Goal: Check status: Check status

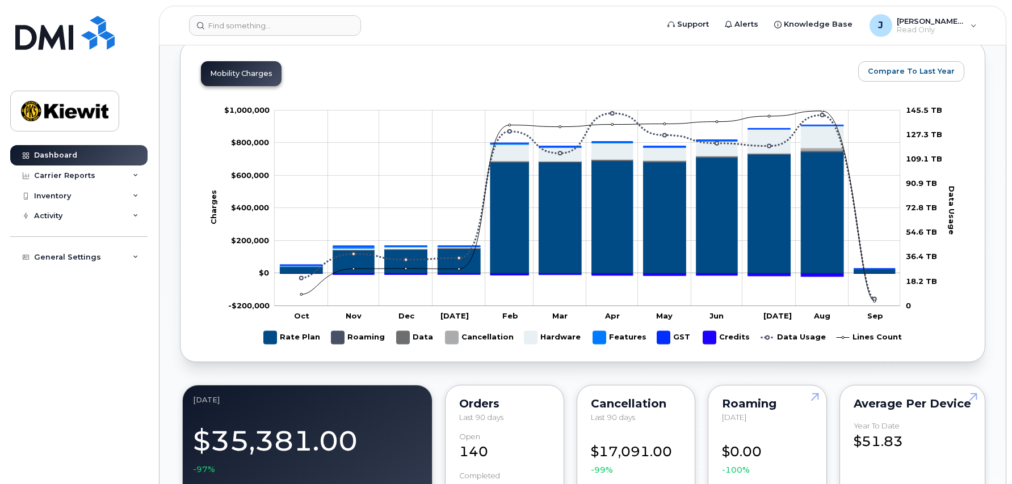
scroll to position [624, 0]
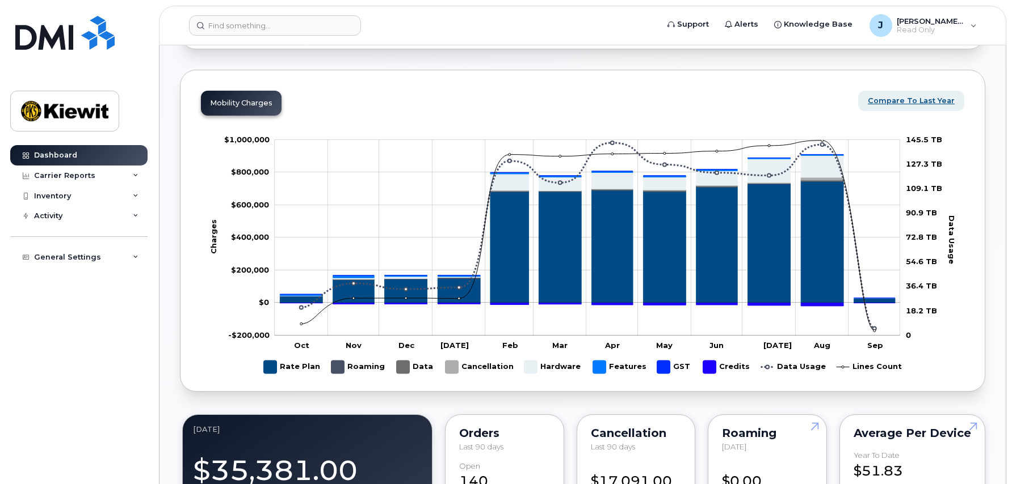
click at [903, 101] on span "Compare To Last Year" at bounding box center [910, 100] width 87 height 11
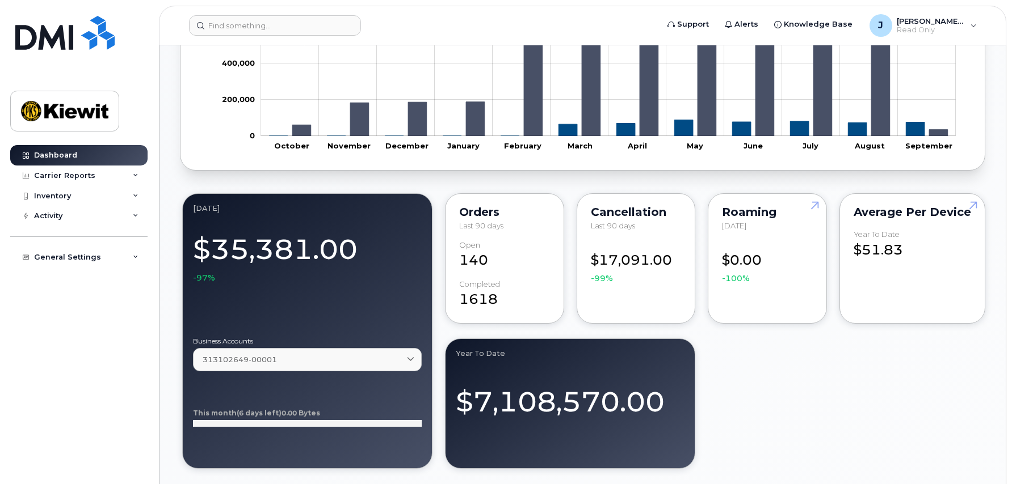
scroll to position [851, 0]
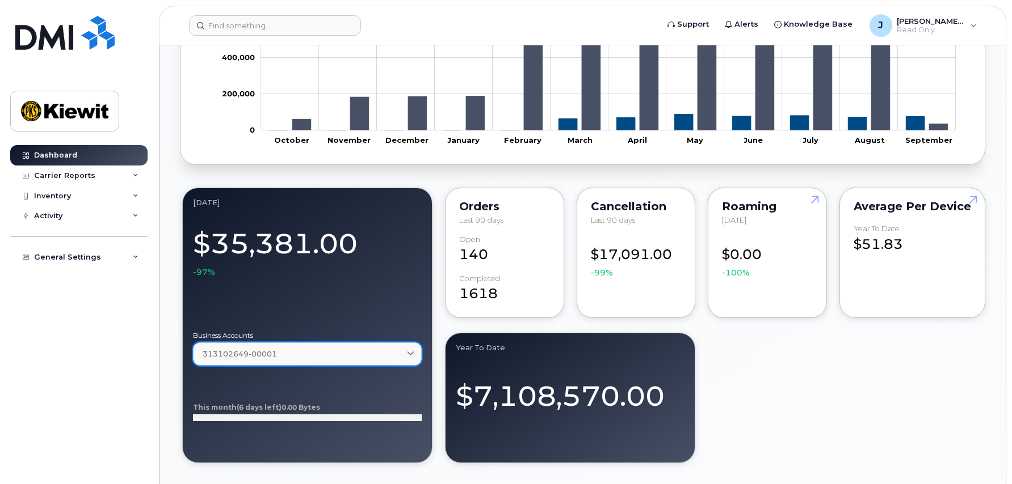
click at [412, 348] on link "313102649-00001" at bounding box center [307, 354] width 229 height 23
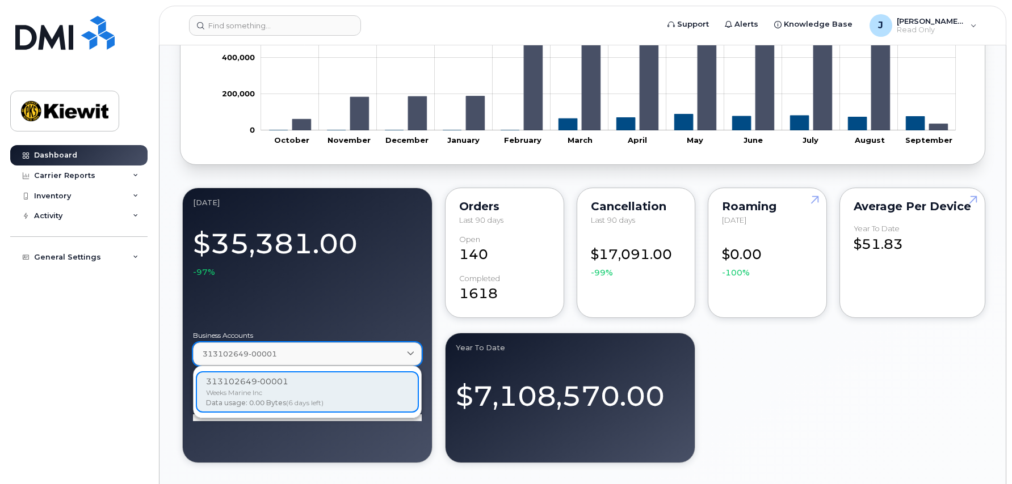
click at [412, 348] on link "313102649-00001" at bounding box center [307, 354] width 229 height 23
click at [796, 366] on div "September 2025 $35,381.00 -97% Business Accounts 313102649-00001 313102649-0000…" at bounding box center [582, 326] width 805 height 280
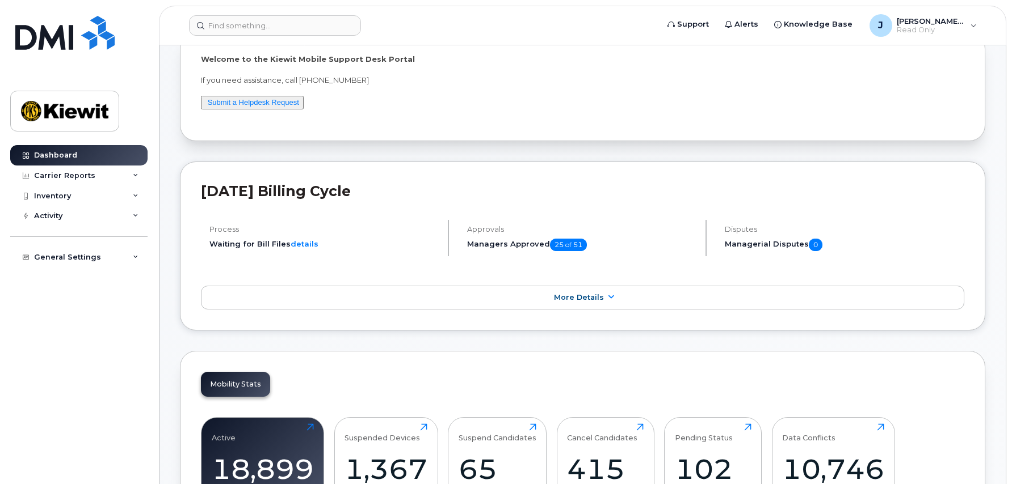
scroll to position [113, 0]
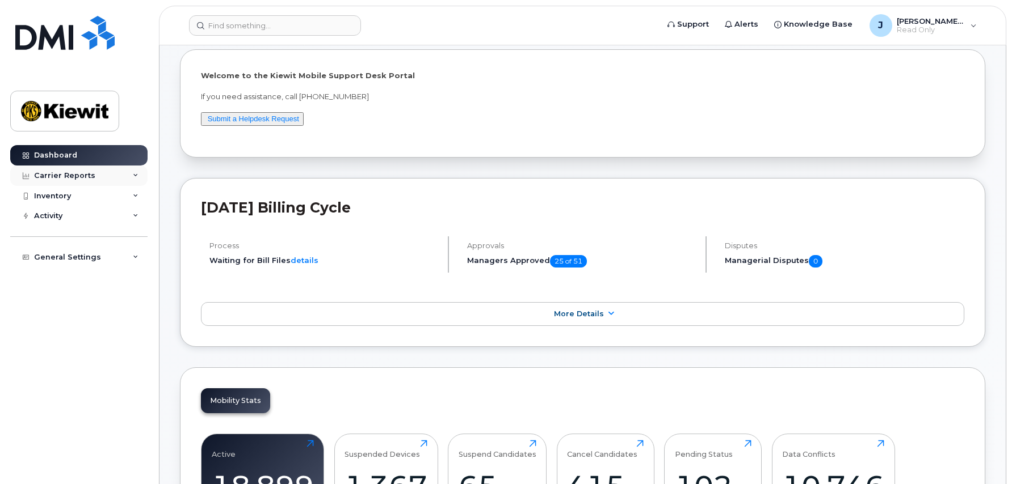
click at [108, 176] on div "Carrier Reports" at bounding box center [78, 176] width 137 height 20
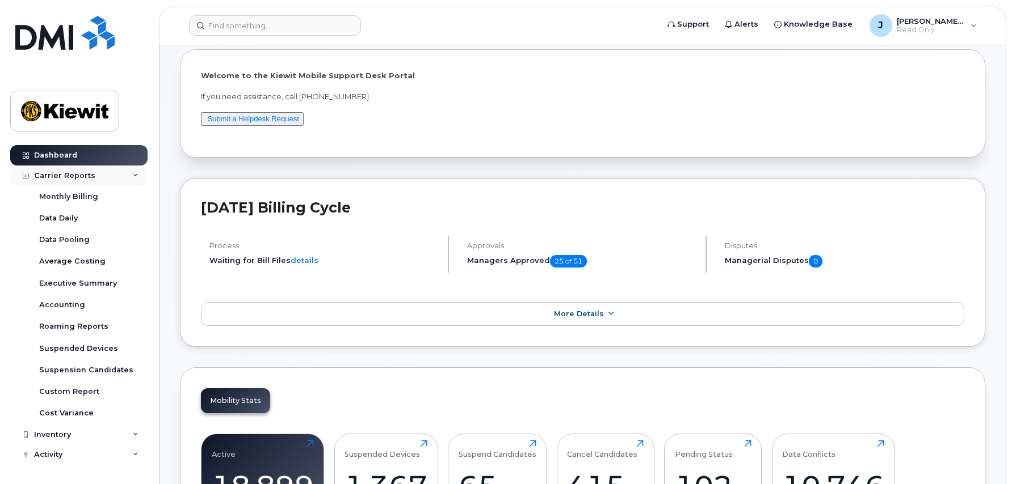
click at [108, 176] on div "Carrier Reports" at bounding box center [78, 176] width 137 height 20
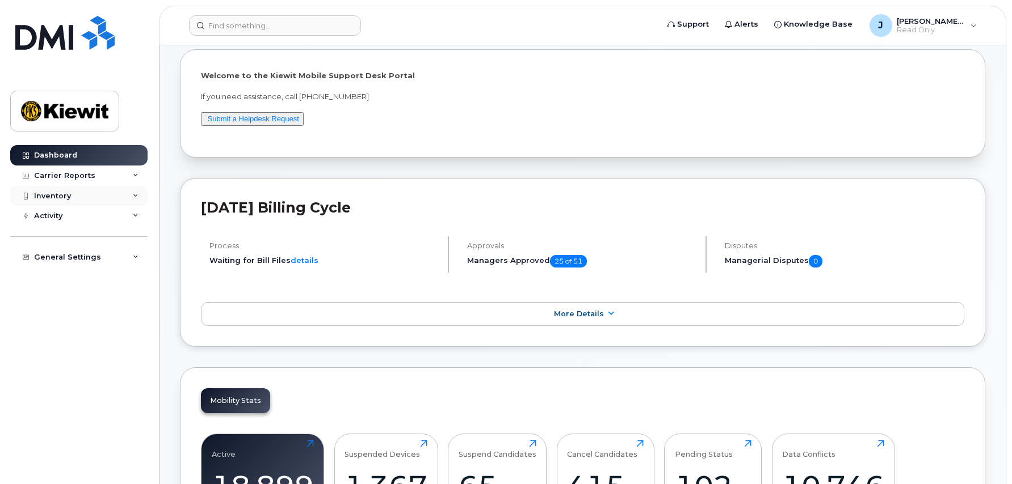
click at [90, 194] on div "Inventory" at bounding box center [78, 196] width 137 height 20
click at [77, 216] on div "Mobility Devices" at bounding box center [71, 217] width 64 height 10
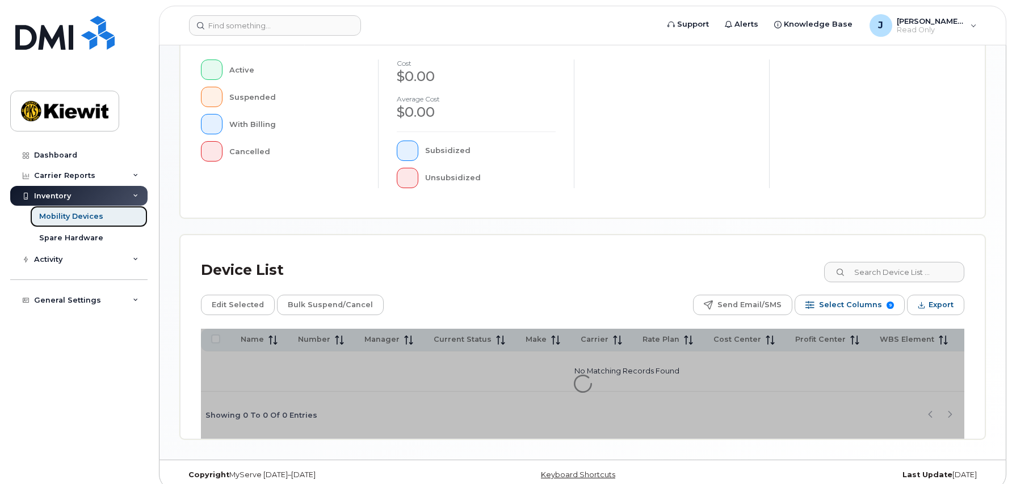
scroll to position [299, 0]
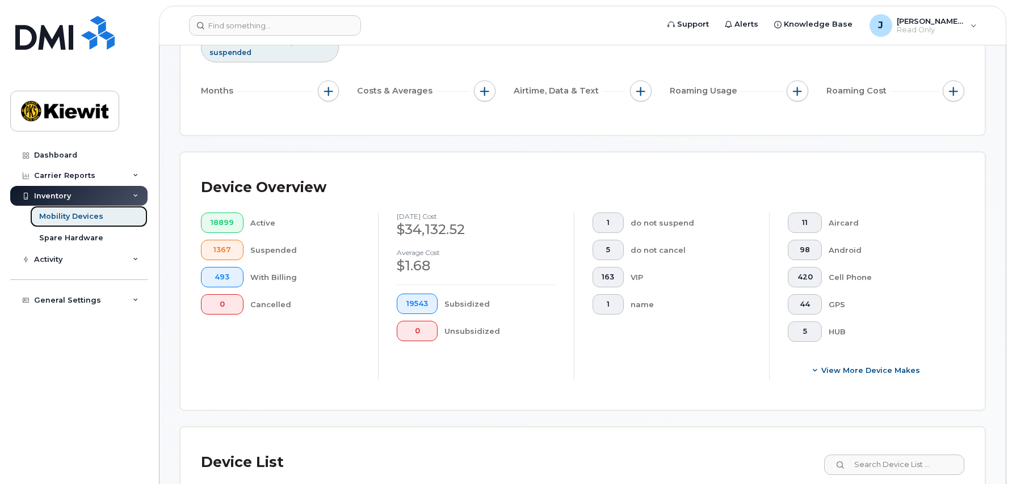
scroll to position [158, 0]
click at [802, 280] on span "420" at bounding box center [804, 279] width 15 height 9
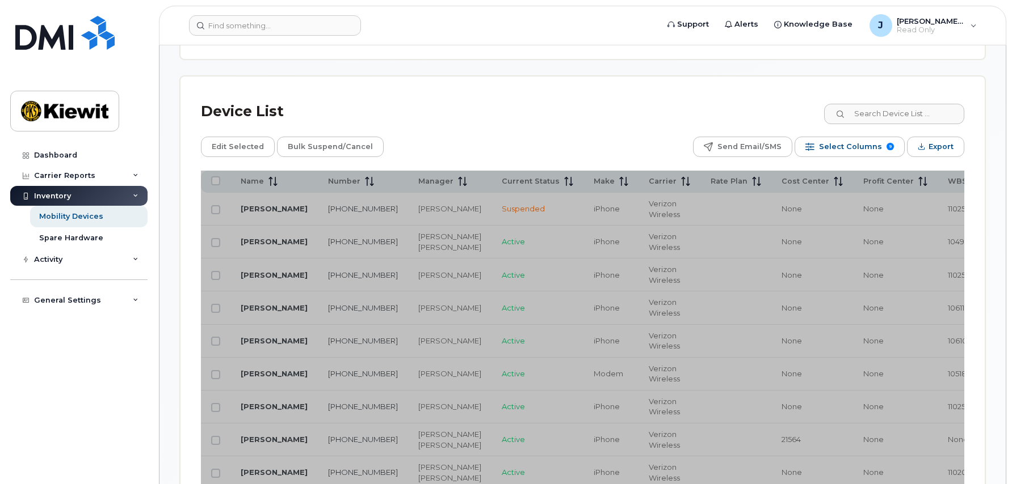
scroll to position [555, 0]
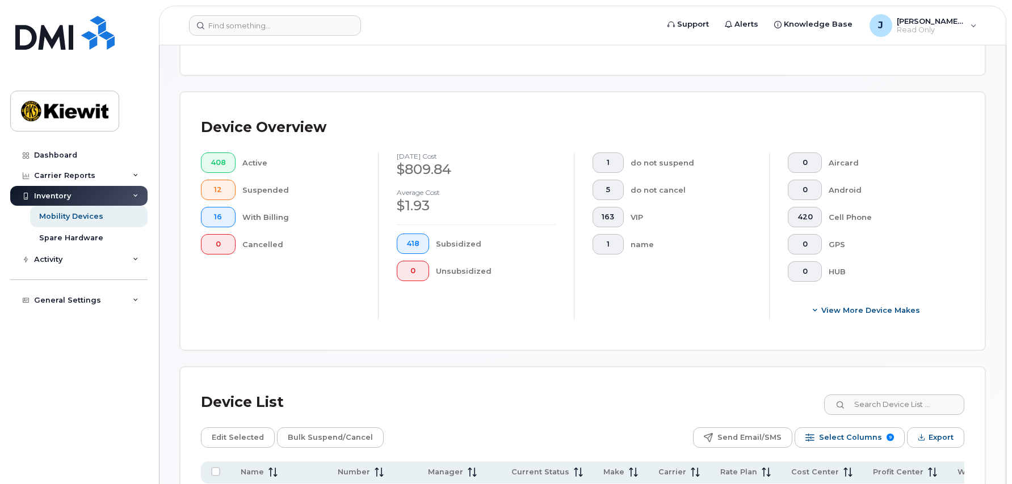
scroll to position [215, 0]
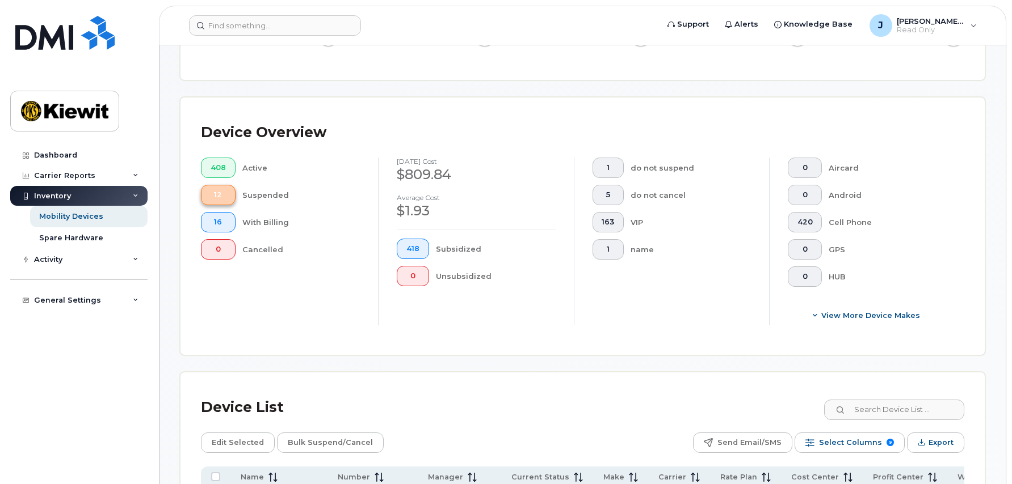
click at [217, 195] on span "12" at bounding box center [217, 195] width 15 height 9
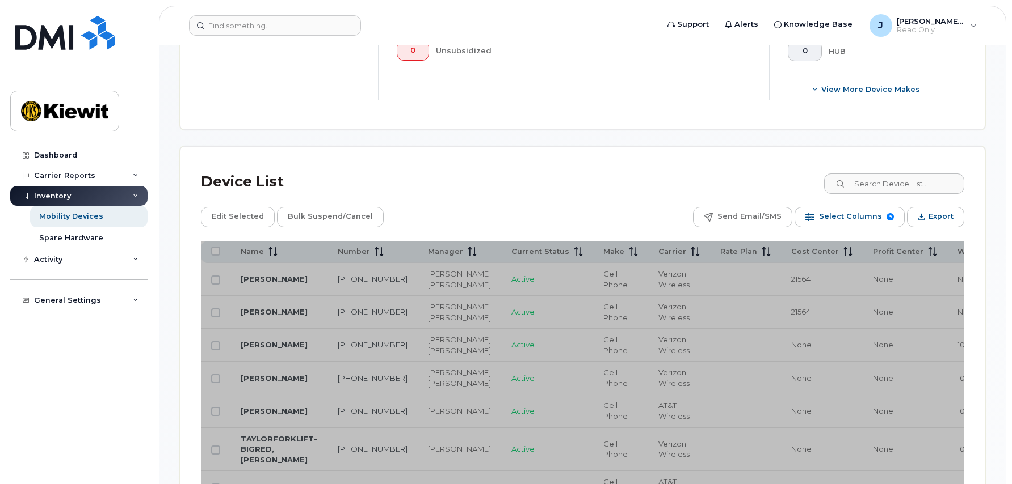
scroll to position [499, 0]
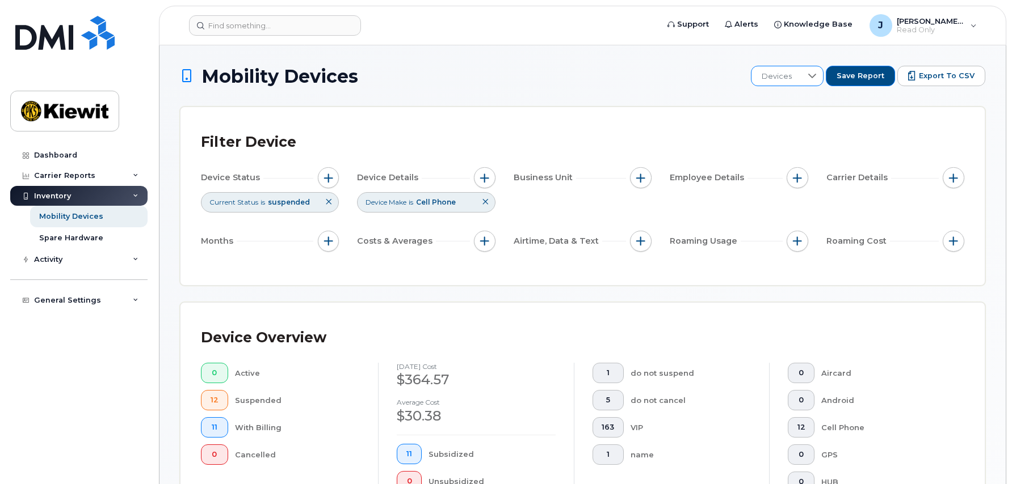
click at [815, 80] on icon at bounding box center [811, 75] width 9 height 9
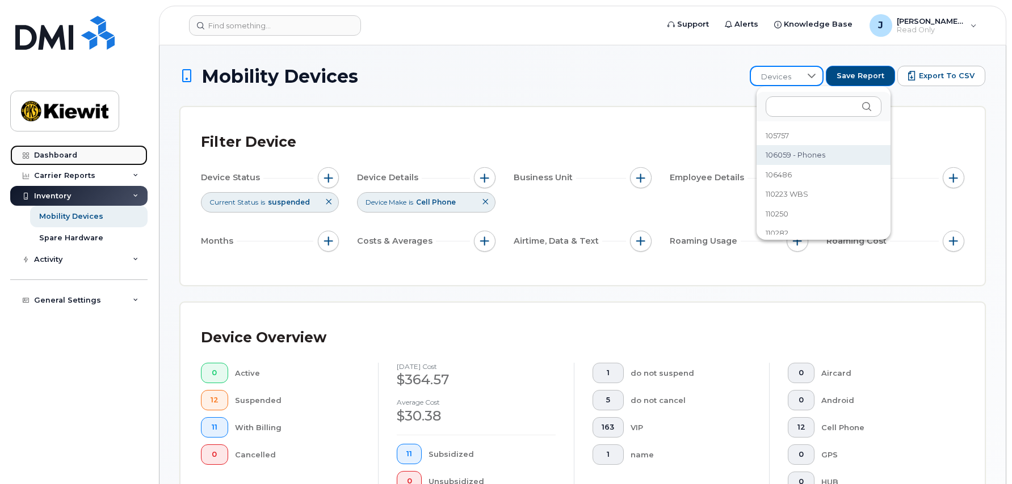
click at [64, 159] on div "Dashboard" at bounding box center [55, 155] width 43 height 9
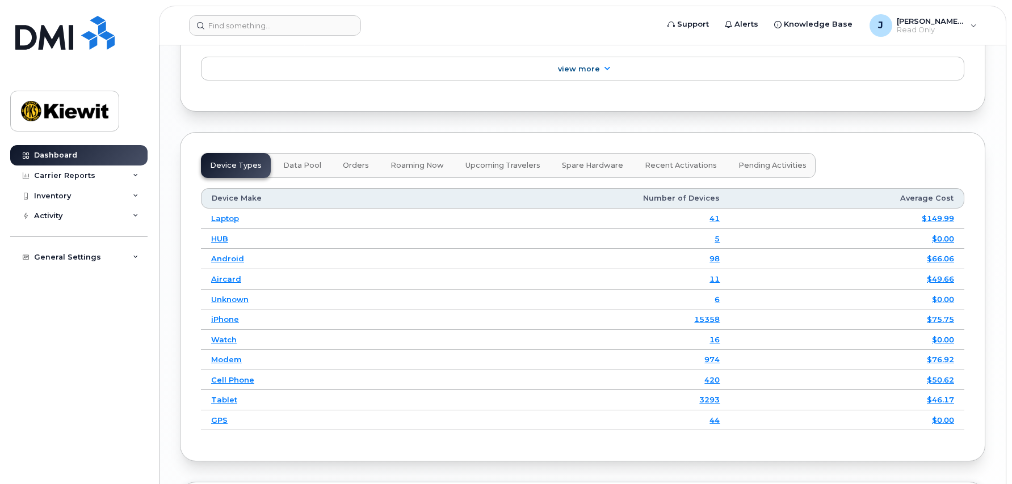
scroll to position [1532, 0]
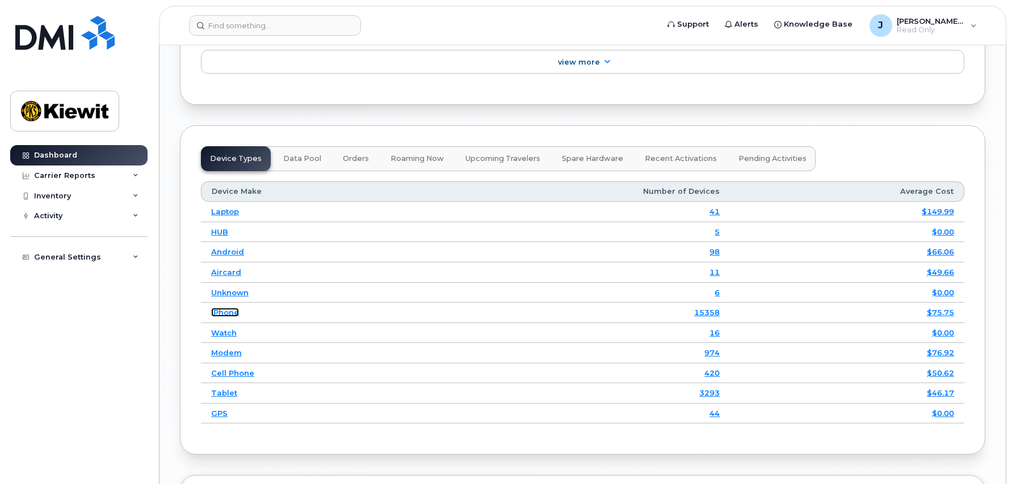
click at [226, 312] on link "iPhone" at bounding box center [225, 312] width 28 height 9
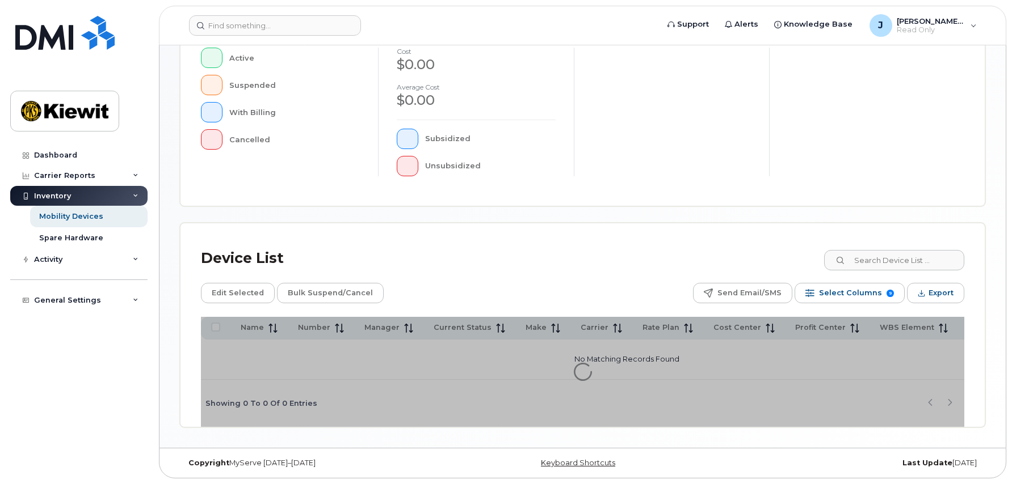
scroll to position [299, 0]
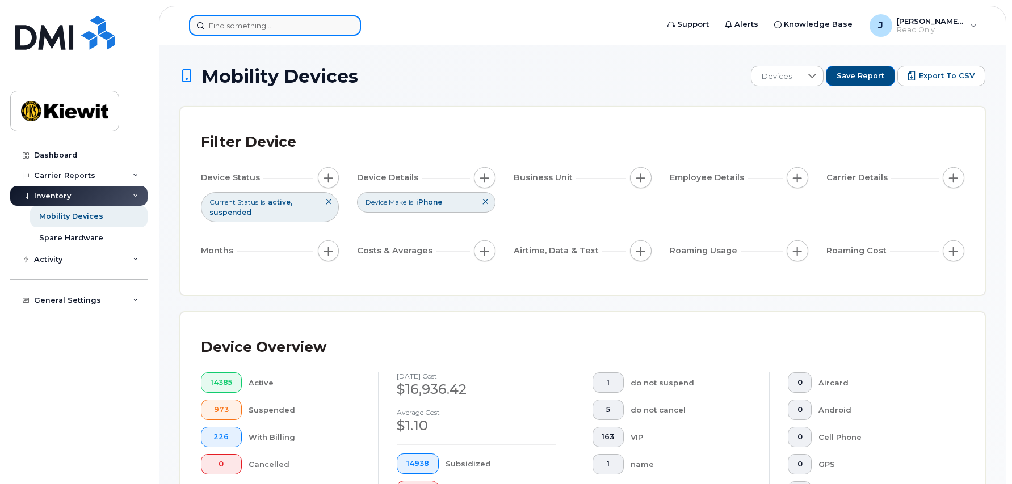
click at [244, 29] on input at bounding box center [275, 25] width 172 height 20
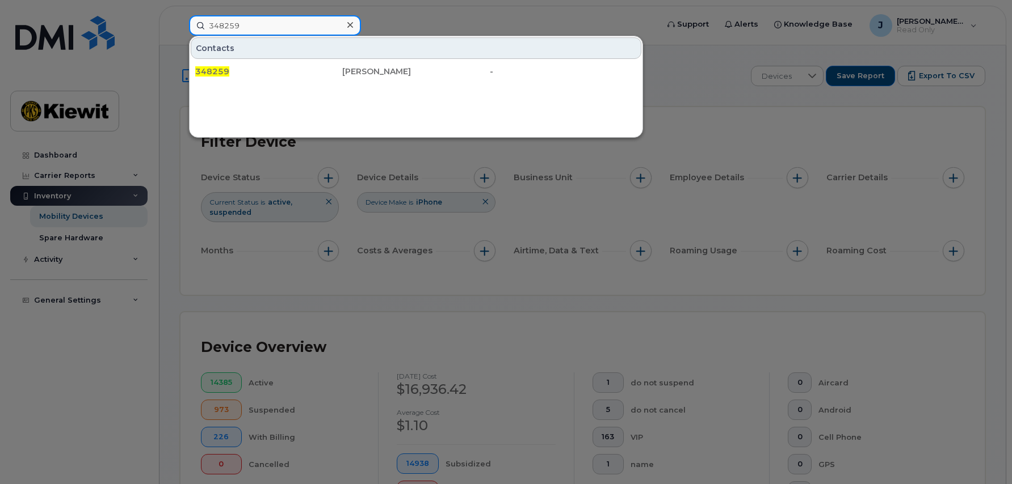
click at [244, 29] on input "348259" at bounding box center [275, 25] width 172 height 20
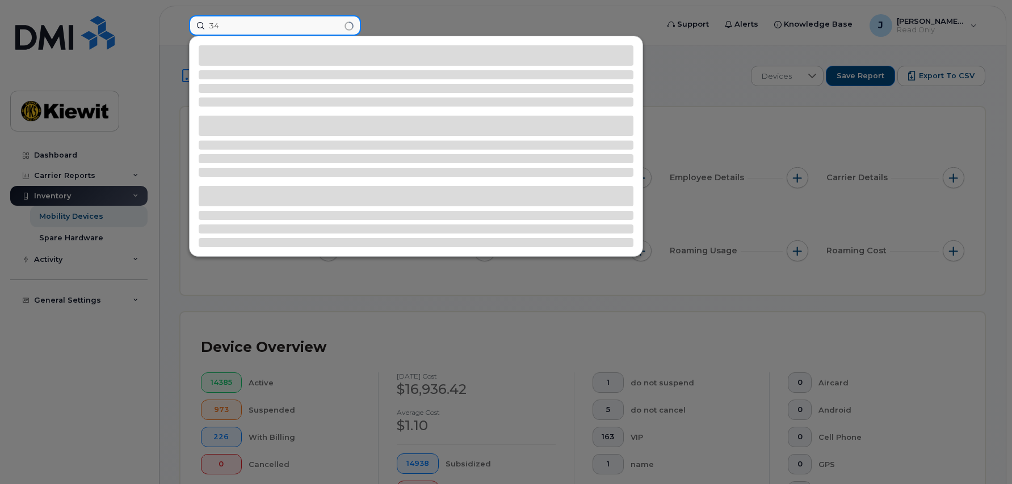
type input "3"
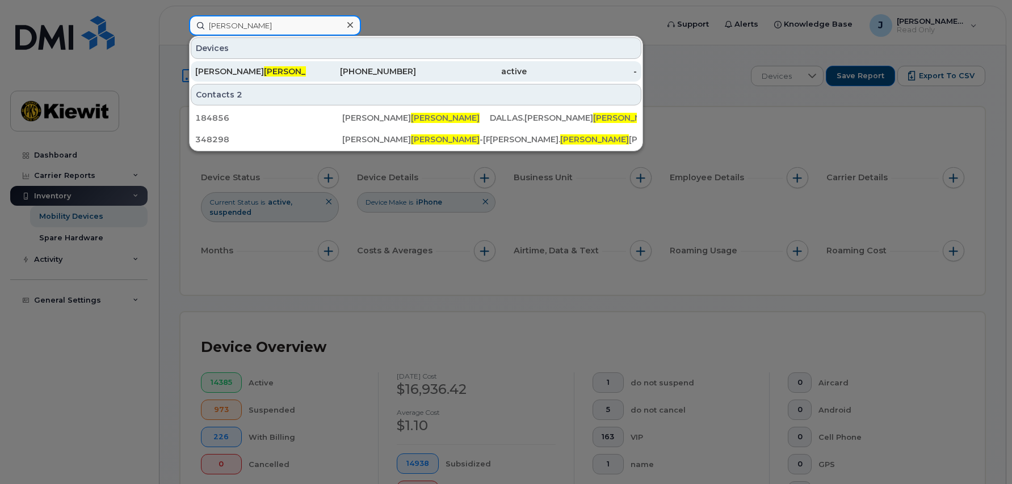
type input "skoog"
click at [264, 72] on span "SKOOG" at bounding box center [298, 71] width 69 height 10
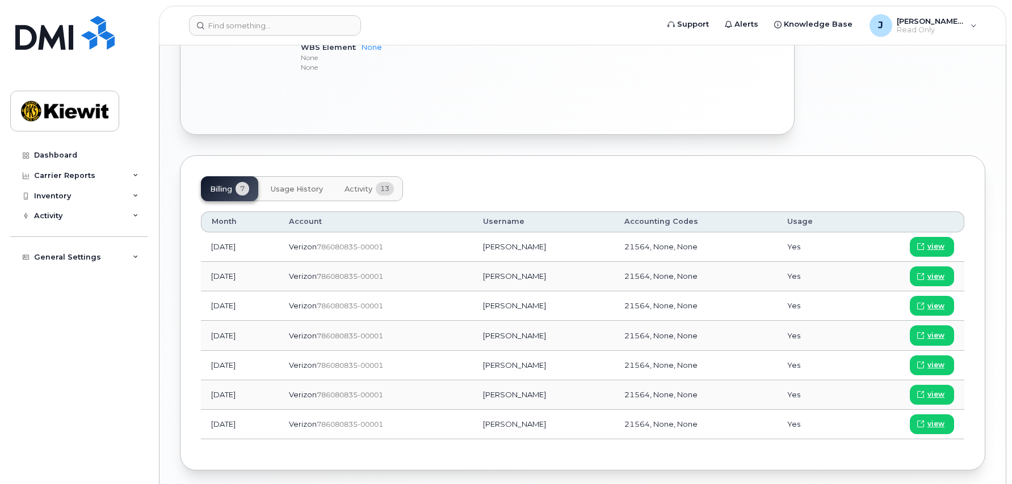
scroll to position [714, 0]
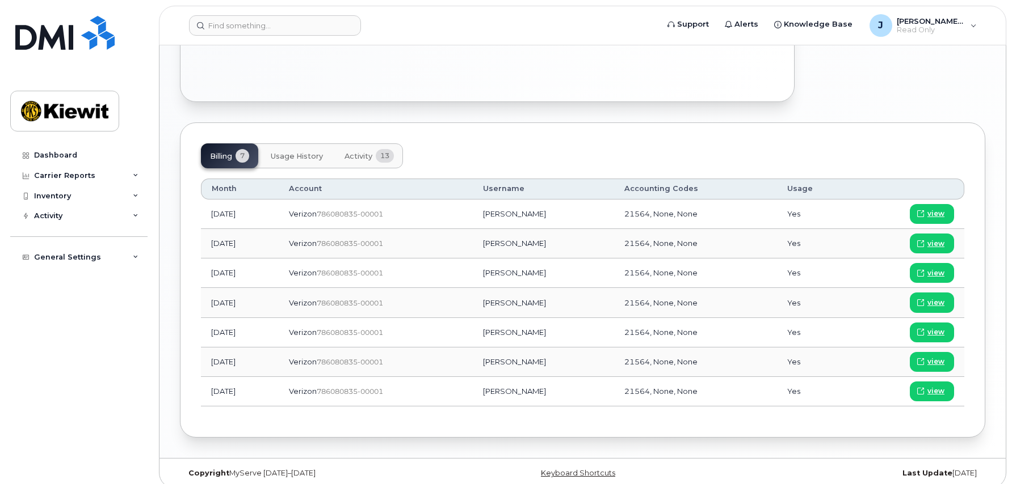
click at [326, 144] on button "Usage History" at bounding box center [297, 156] width 70 height 25
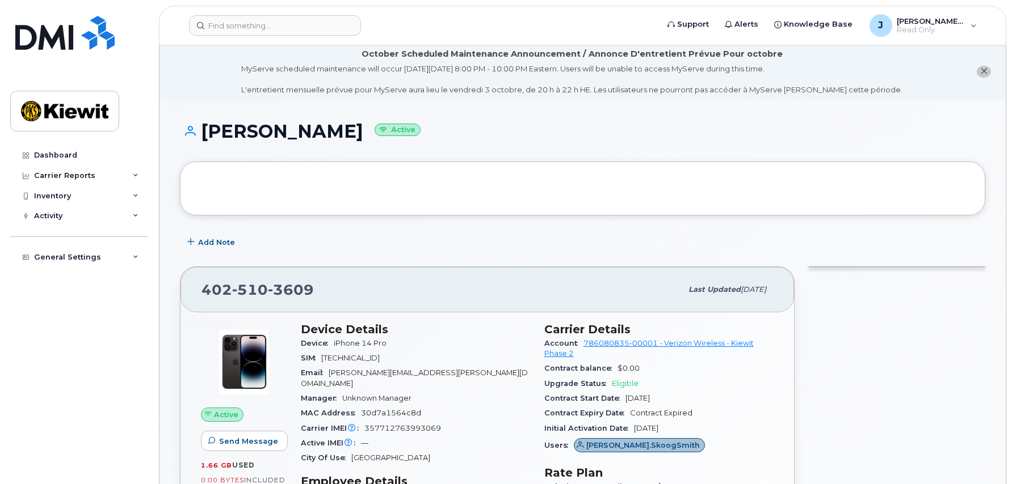
scroll to position [0, 0]
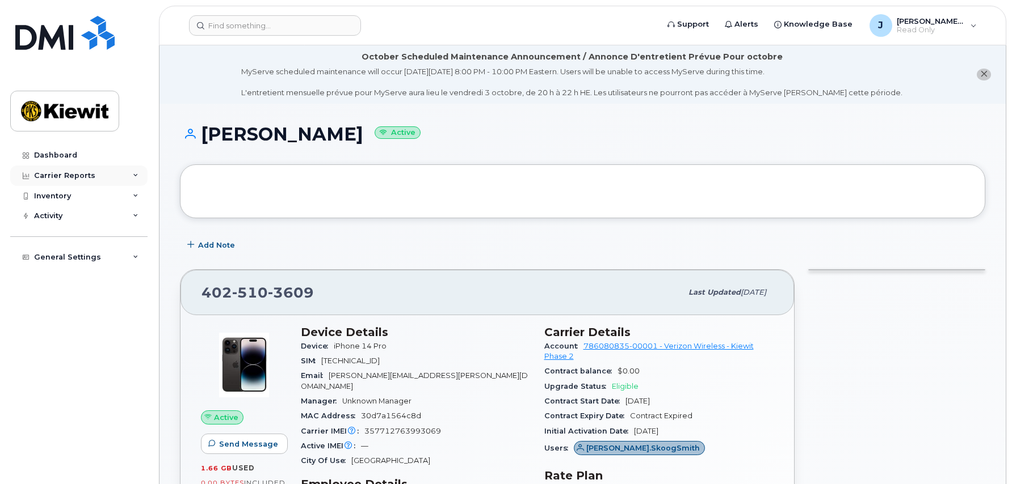
click at [58, 172] on div "Carrier Reports" at bounding box center [64, 175] width 61 height 9
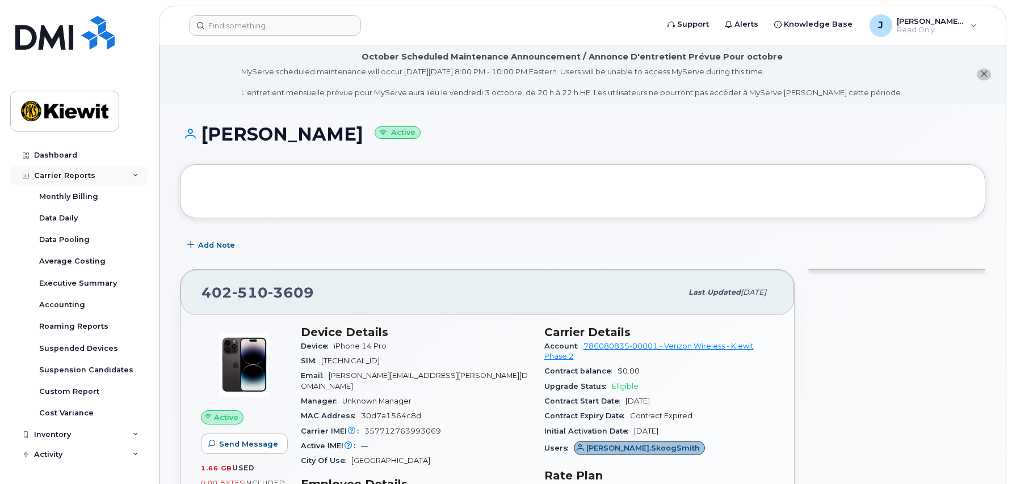
click at [60, 171] on div "Carrier Reports" at bounding box center [64, 175] width 61 height 9
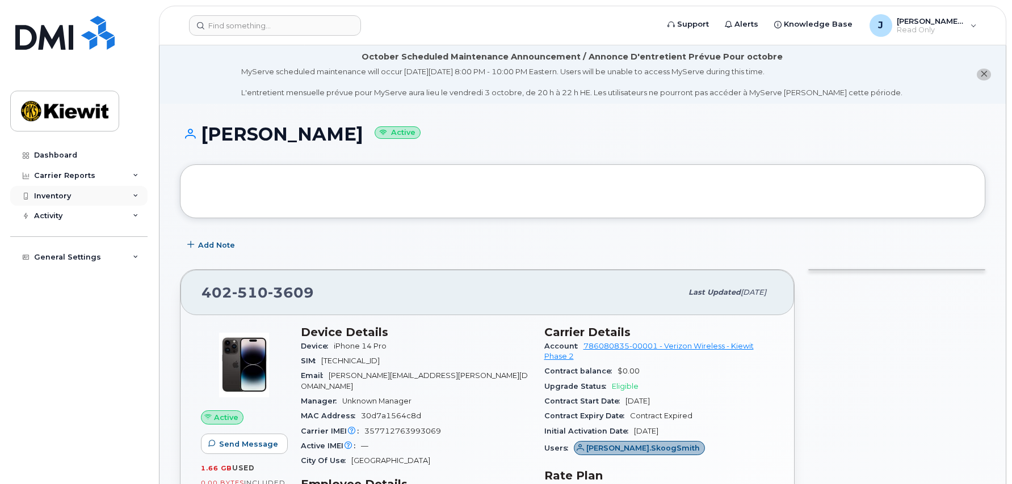
click at [60, 192] on div "Inventory" at bounding box center [52, 196] width 37 height 9
click at [60, 210] on div "Activity" at bounding box center [78, 216] width 137 height 20
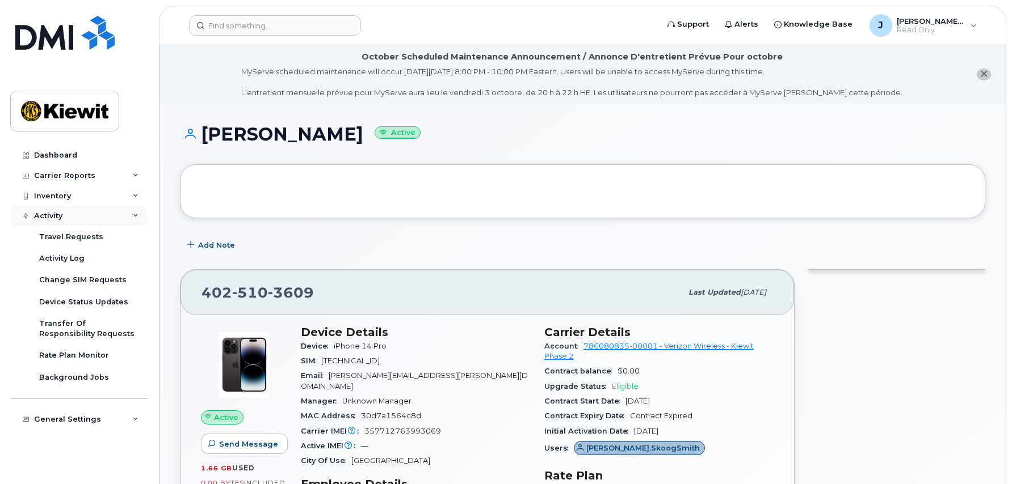
click at [60, 210] on div "Activity" at bounding box center [78, 216] width 137 height 20
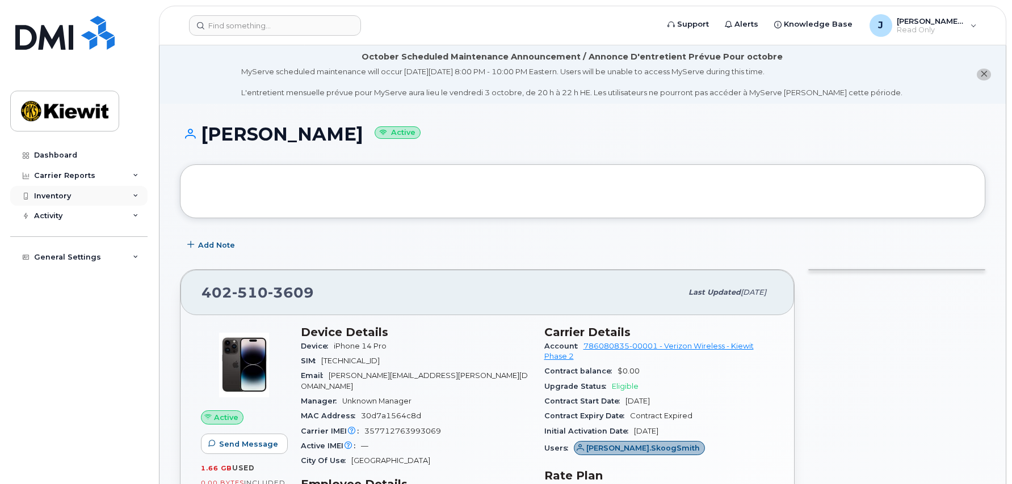
click at [58, 196] on div "Inventory" at bounding box center [52, 196] width 37 height 9
click at [134, 172] on div "Carrier Reports" at bounding box center [78, 176] width 137 height 20
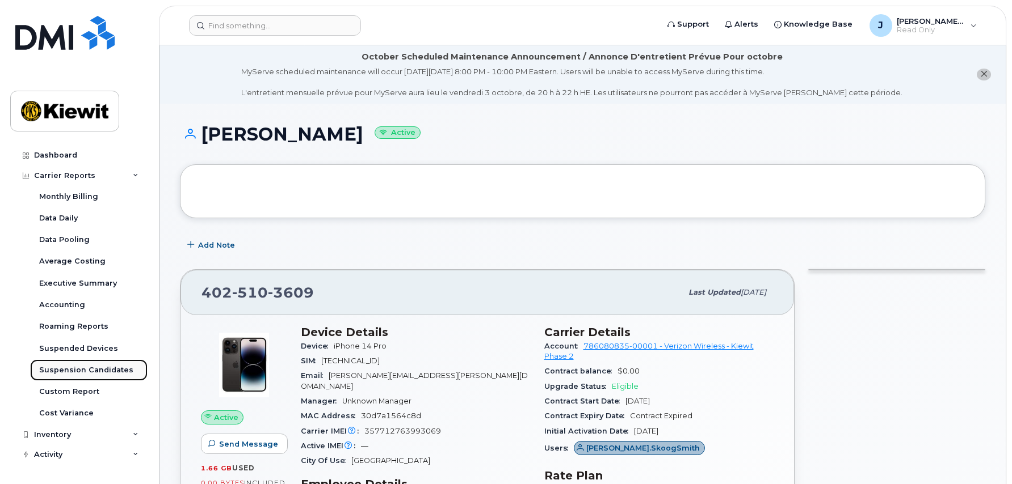
click at [92, 369] on div "Suspension Candidates" at bounding box center [86, 370] width 94 height 10
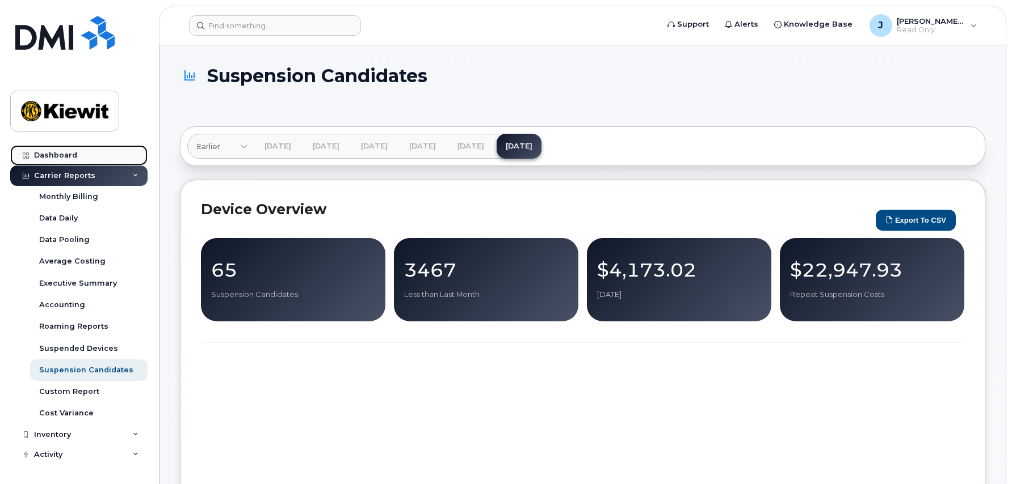
click at [63, 159] on div "Dashboard" at bounding box center [55, 155] width 43 height 9
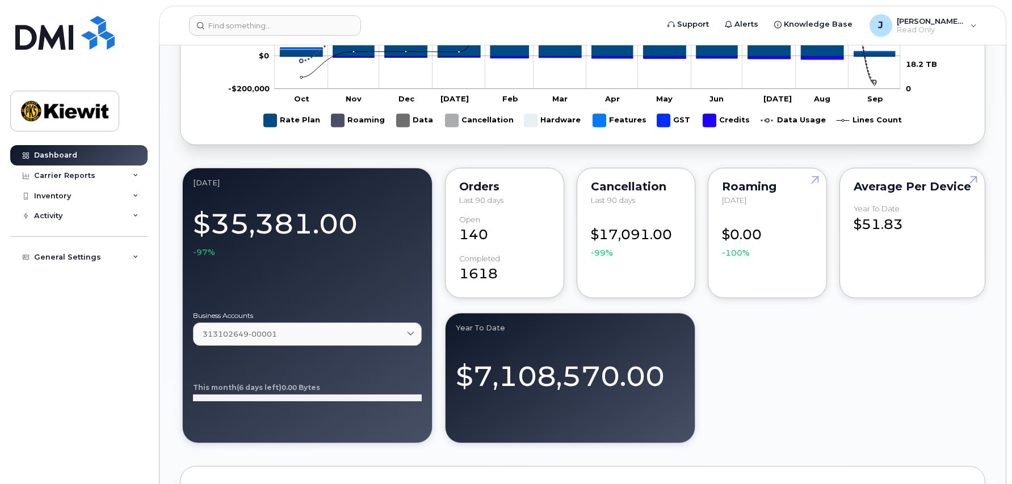
scroll to position [851, 0]
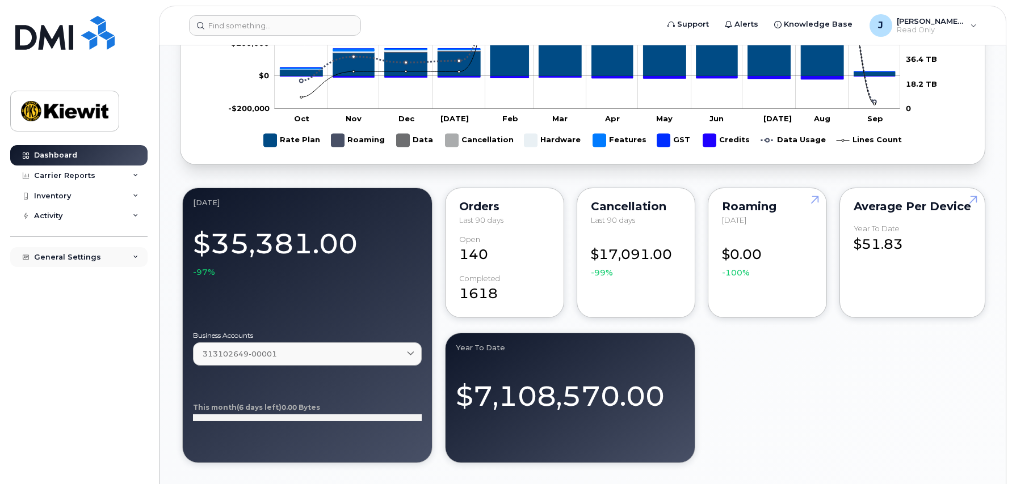
click at [109, 257] on div "General Settings" at bounding box center [78, 257] width 137 height 20
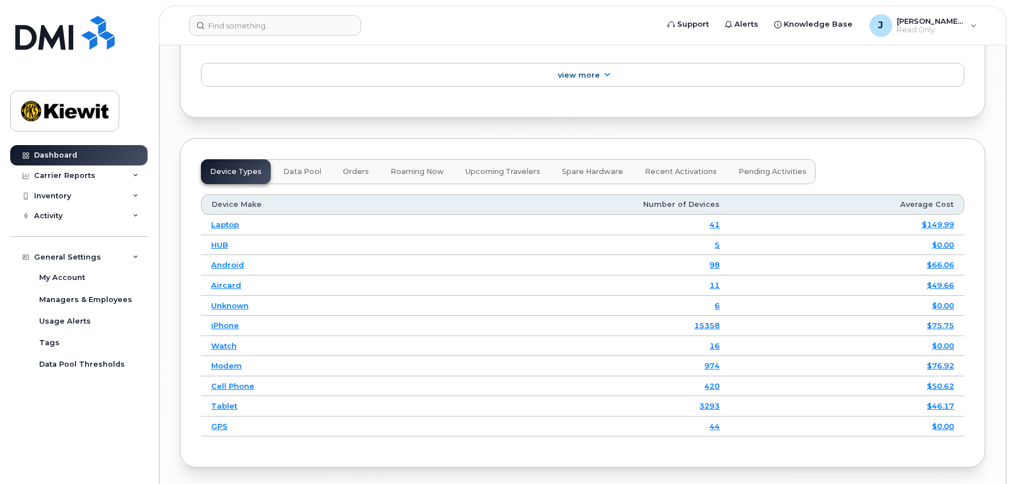
scroll to position [1532, 0]
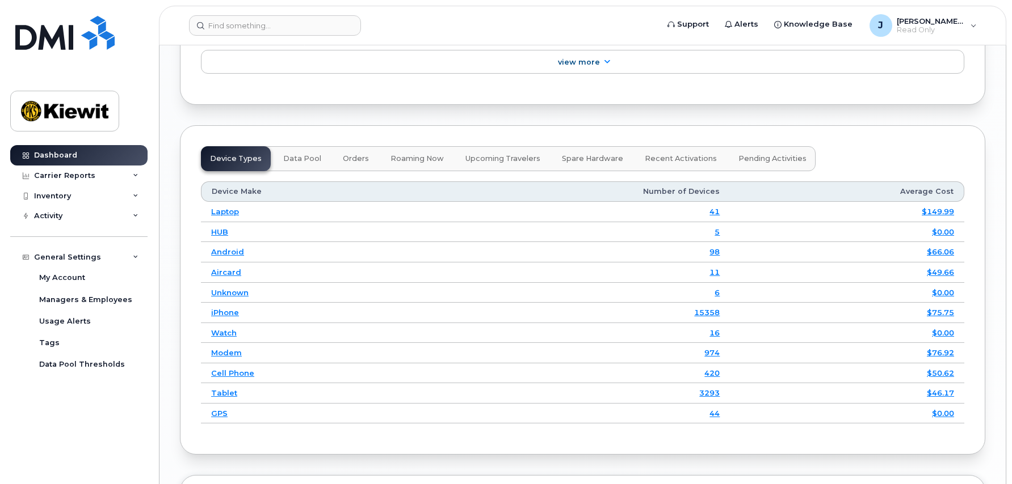
click at [343, 159] on span "Orders" at bounding box center [356, 158] width 26 height 9
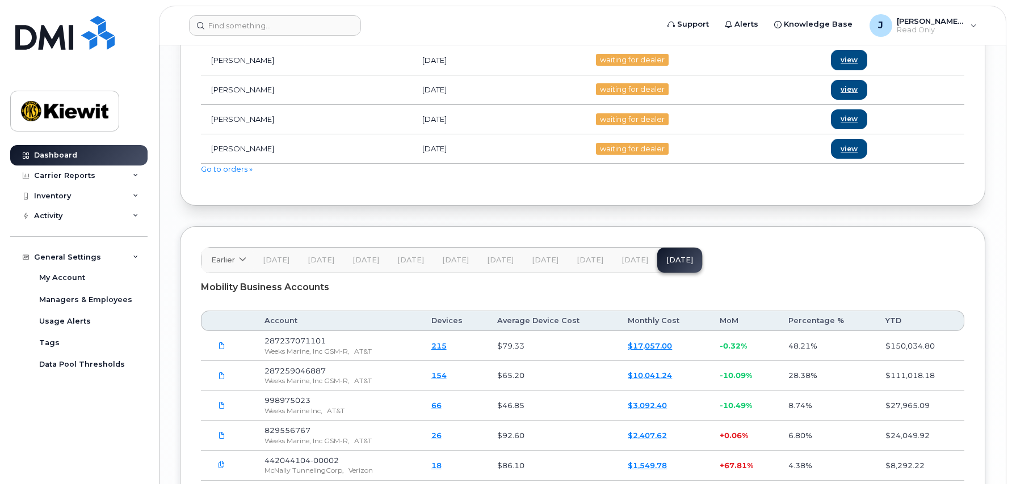
scroll to position [1689, 0]
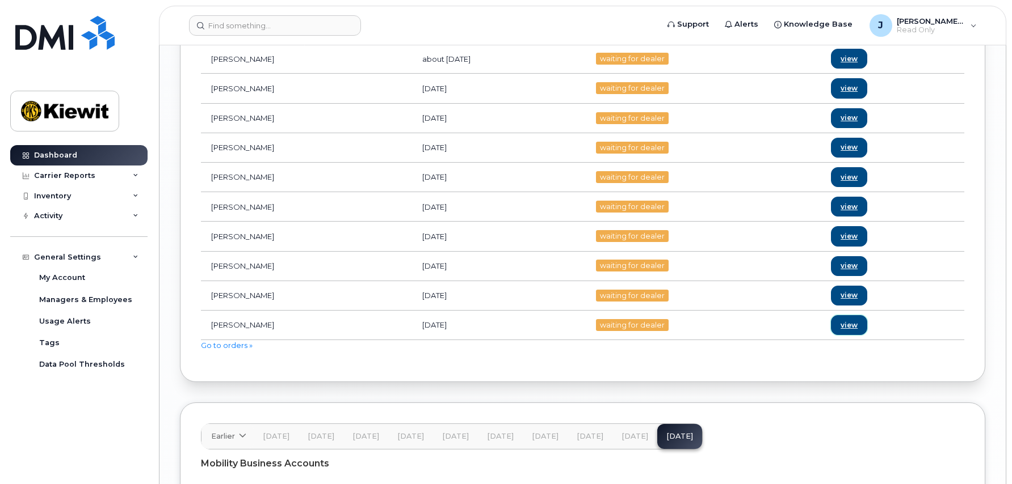
click at [867, 324] on link "view" at bounding box center [849, 325] width 36 height 20
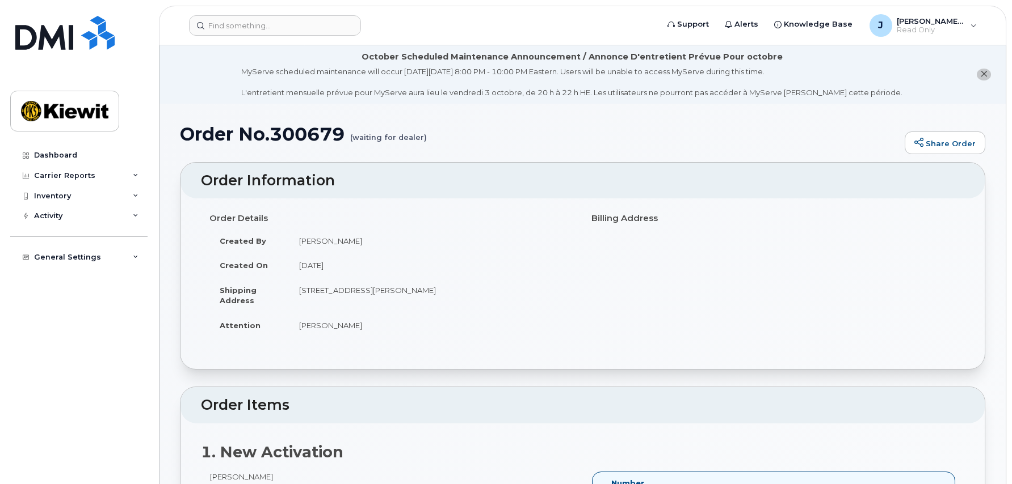
click at [226, 129] on h1 "Order No.300679 (waiting for dealer)" at bounding box center [539, 134] width 719 height 20
click at [36, 155] on div "Dashboard" at bounding box center [55, 155] width 43 height 9
